Goal: Task Accomplishment & Management: Use online tool/utility

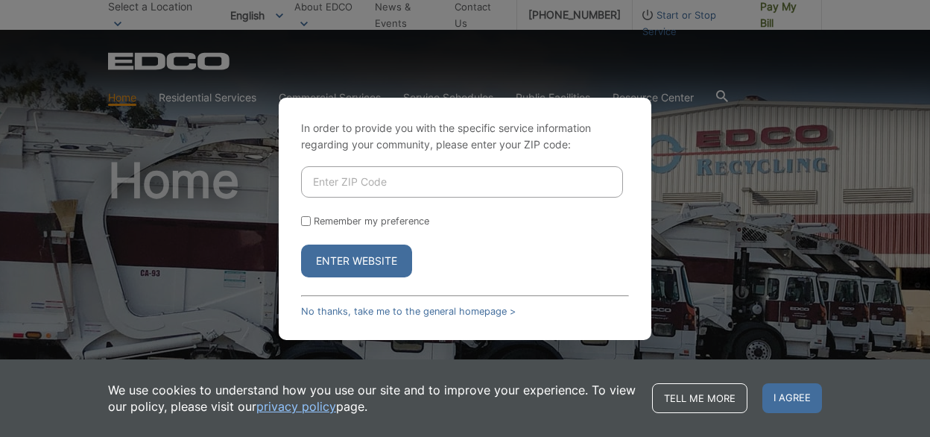
click at [414, 178] on input "Enter ZIP Code" at bounding box center [462, 181] width 322 height 31
type input "91942"
click at [301, 244] on button "Enter Website" at bounding box center [356, 260] width 111 height 33
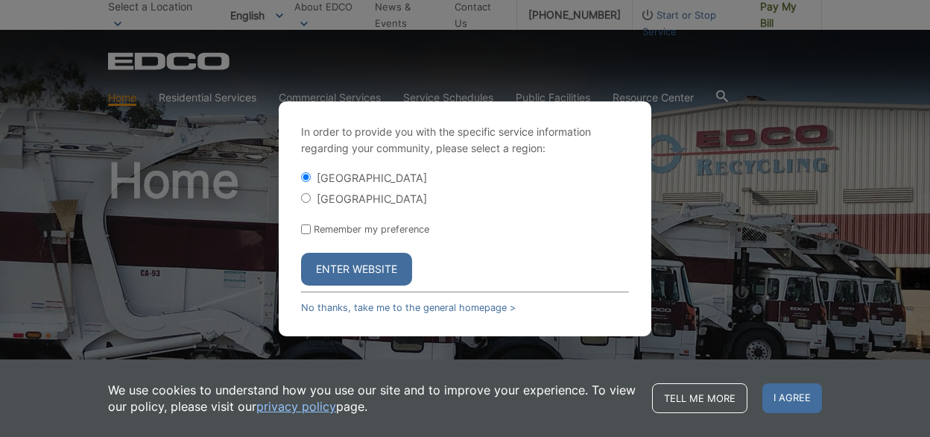
click at [355, 269] on button "Enter Website" at bounding box center [356, 269] width 111 height 33
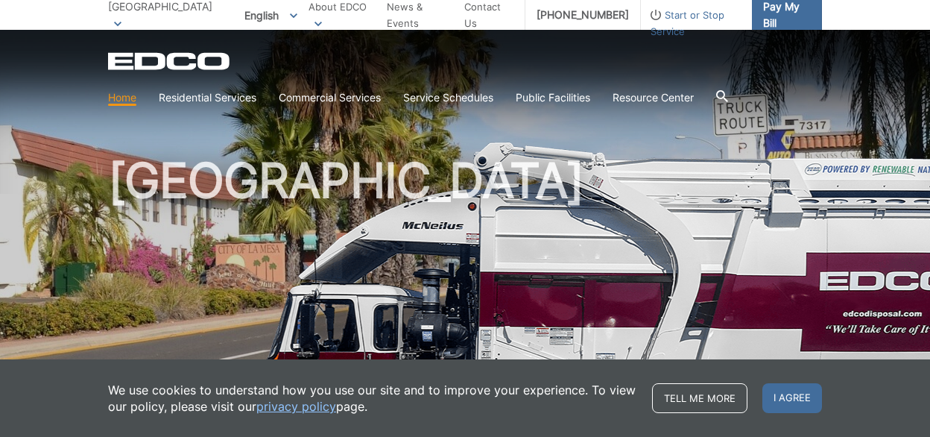
click at [777, 15] on span "Pay My Bill" at bounding box center [786, 15] width 47 height 33
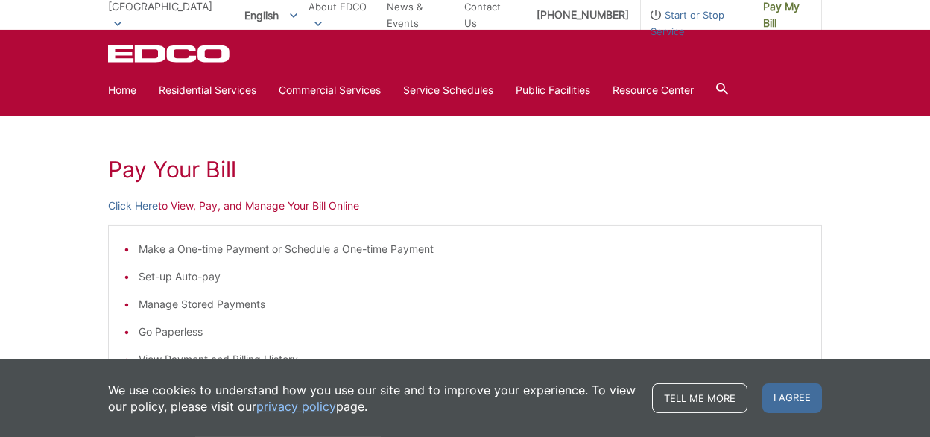
scroll to position [156, 0]
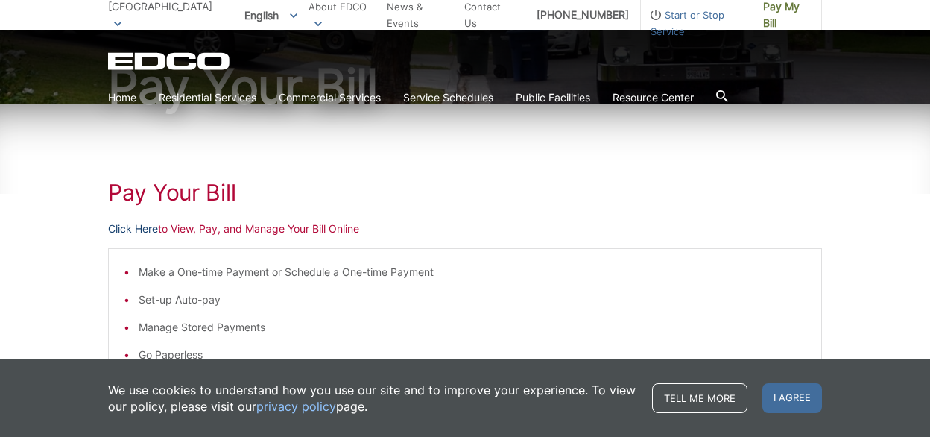
click at [135, 229] on link "Click Here" at bounding box center [133, 229] width 50 height 16
